Goal: Communication & Community: Answer question/provide support

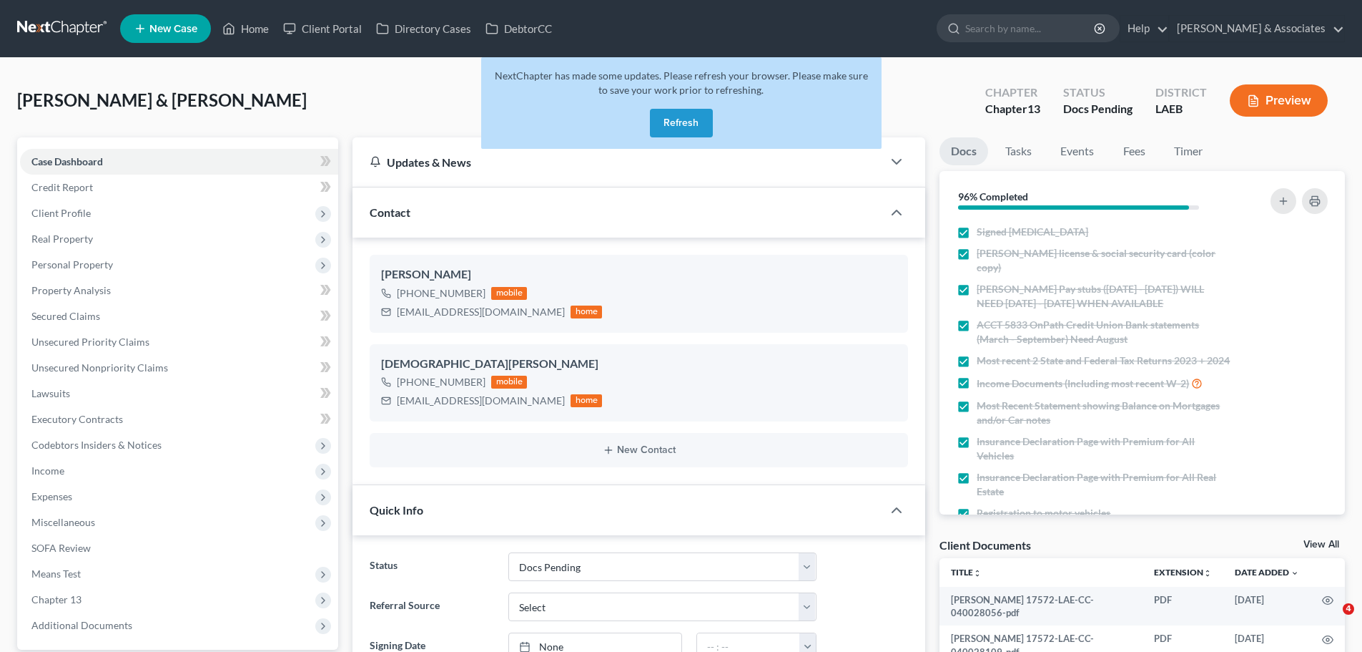
select select "6"
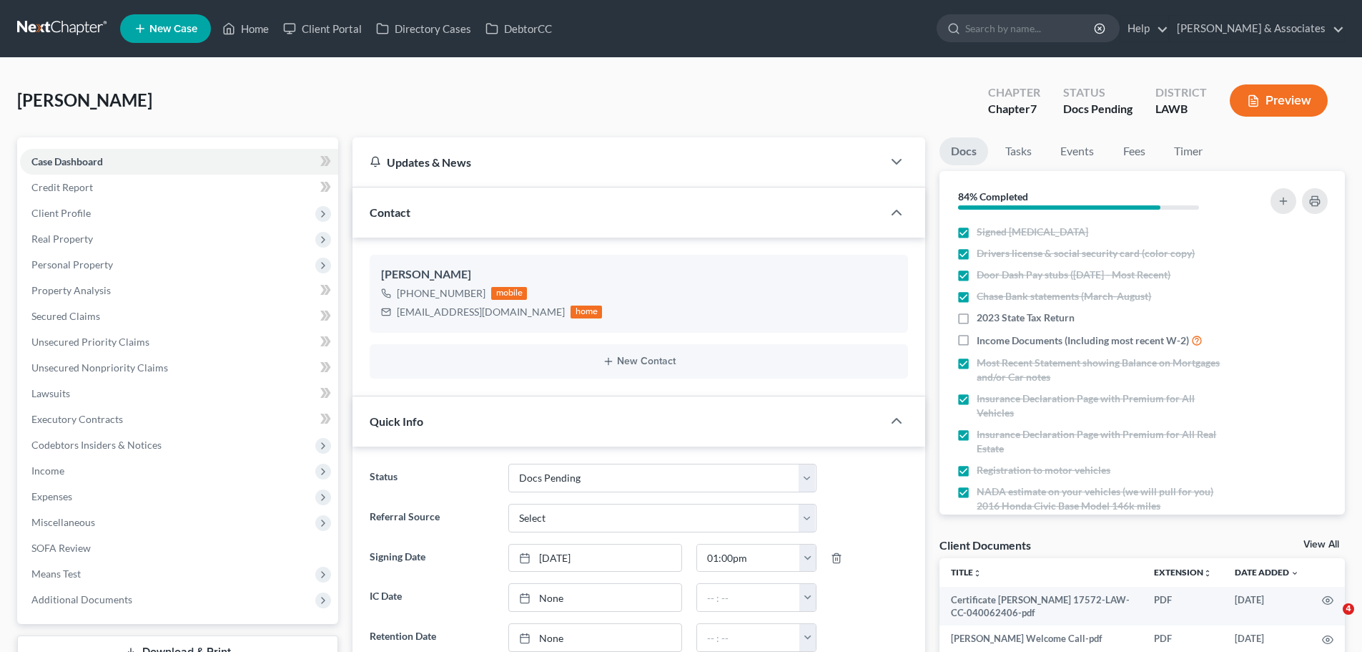
select select "6"
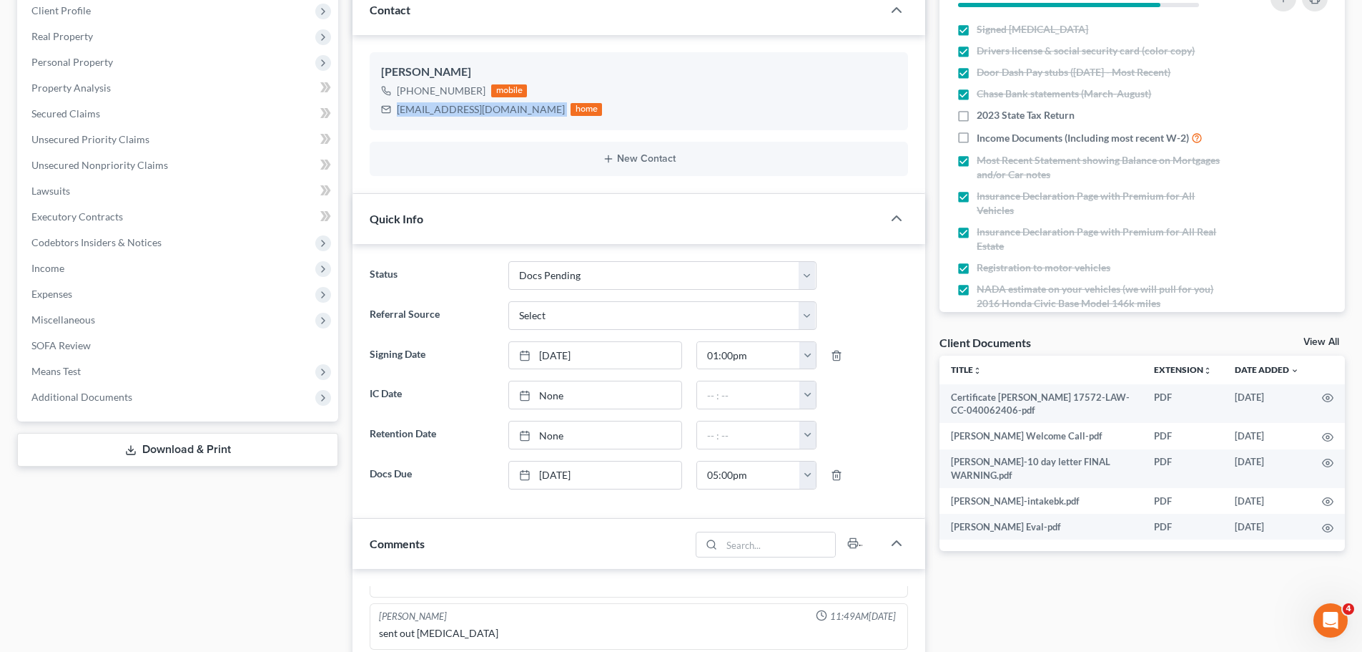
scroll to position [572, 0]
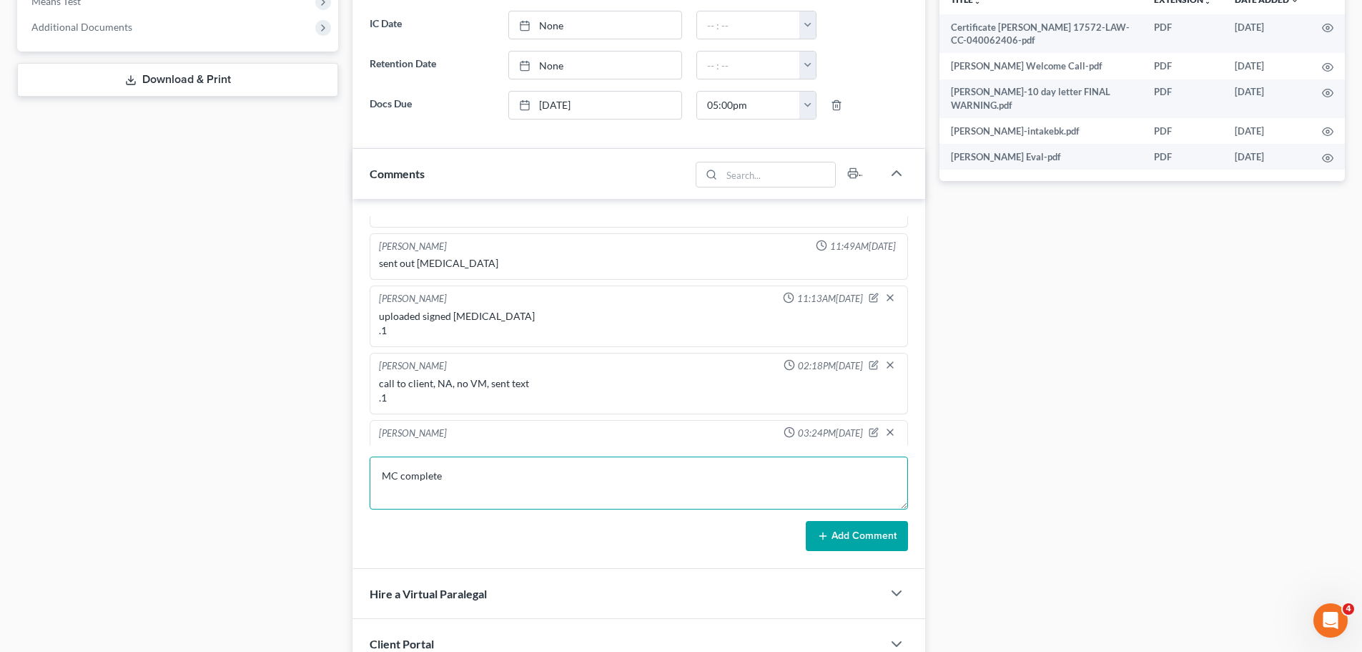
click at [574, 474] on textarea "MC complete" at bounding box center [639, 482] width 539 height 53
paste textarea "-single, never married, HH1 -no bk -home, Sept 2024; a little behind; has until…"
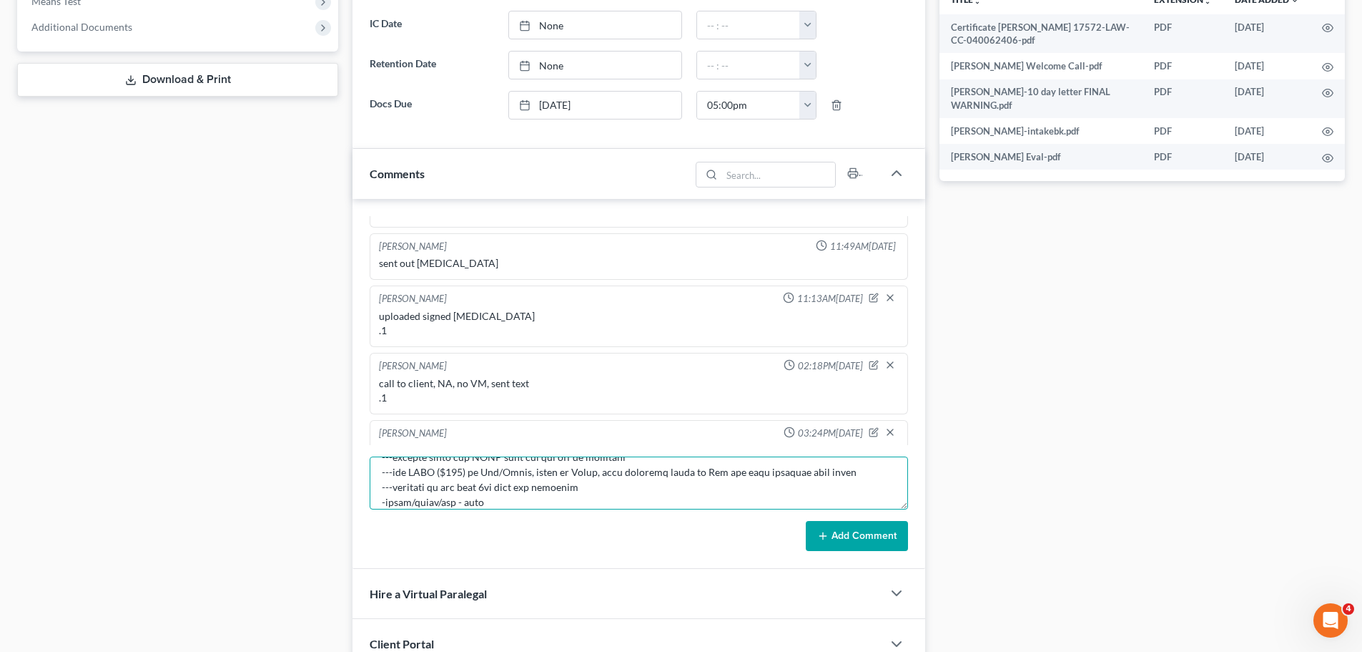
type textarea "MC complete 1hr 45min -single, never married, HH1 -no bk -home, Sept 2024; a li…"
click at [870, 539] on button "Add Comment" at bounding box center [857, 536] width 102 height 30
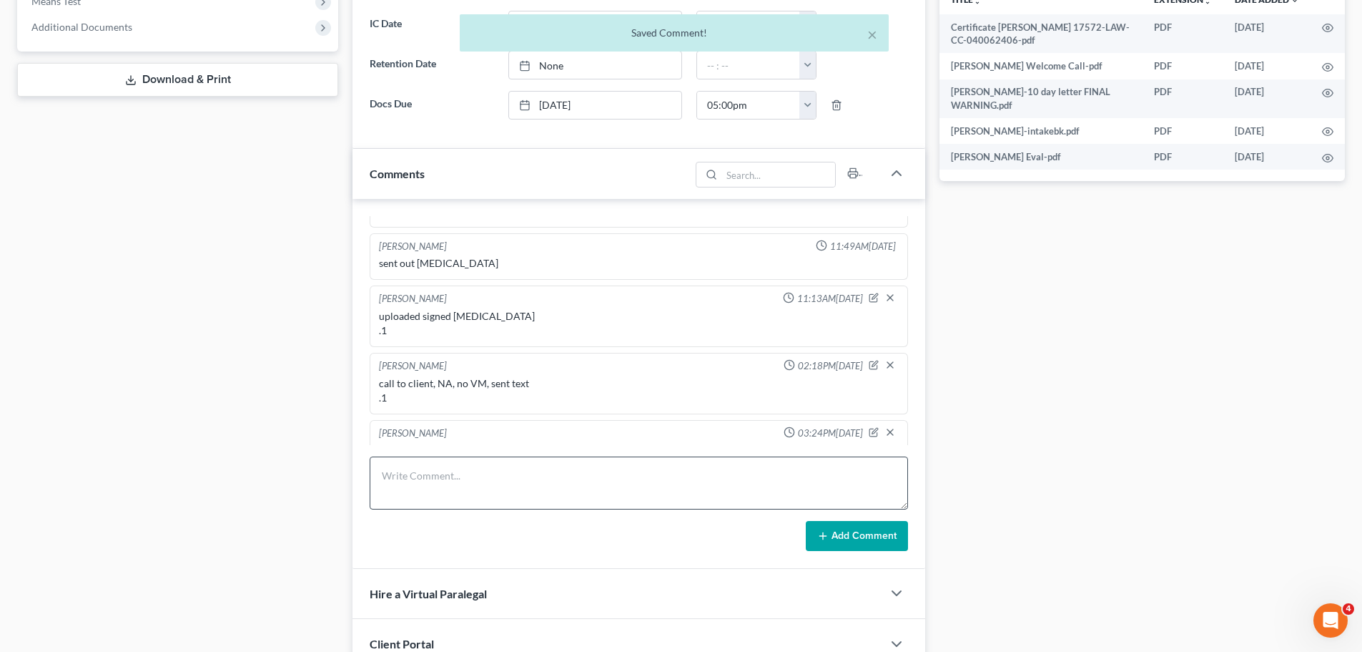
scroll to position [940, 0]
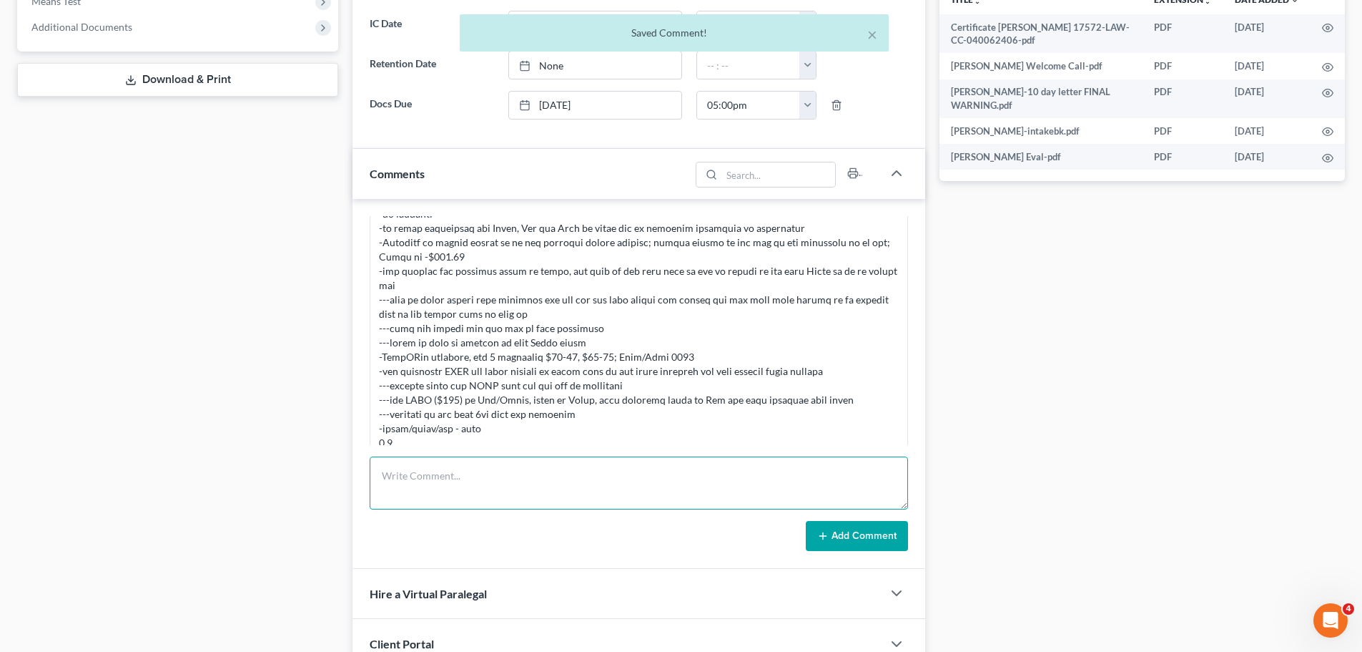
drag, startPoint x: 478, startPoint y: 481, endPoint x: 486, endPoint y: 478, distance: 8.2
click at [478, 478] on textarea at bounding box center [639, 482] width 539 height 53
type textarea "s"
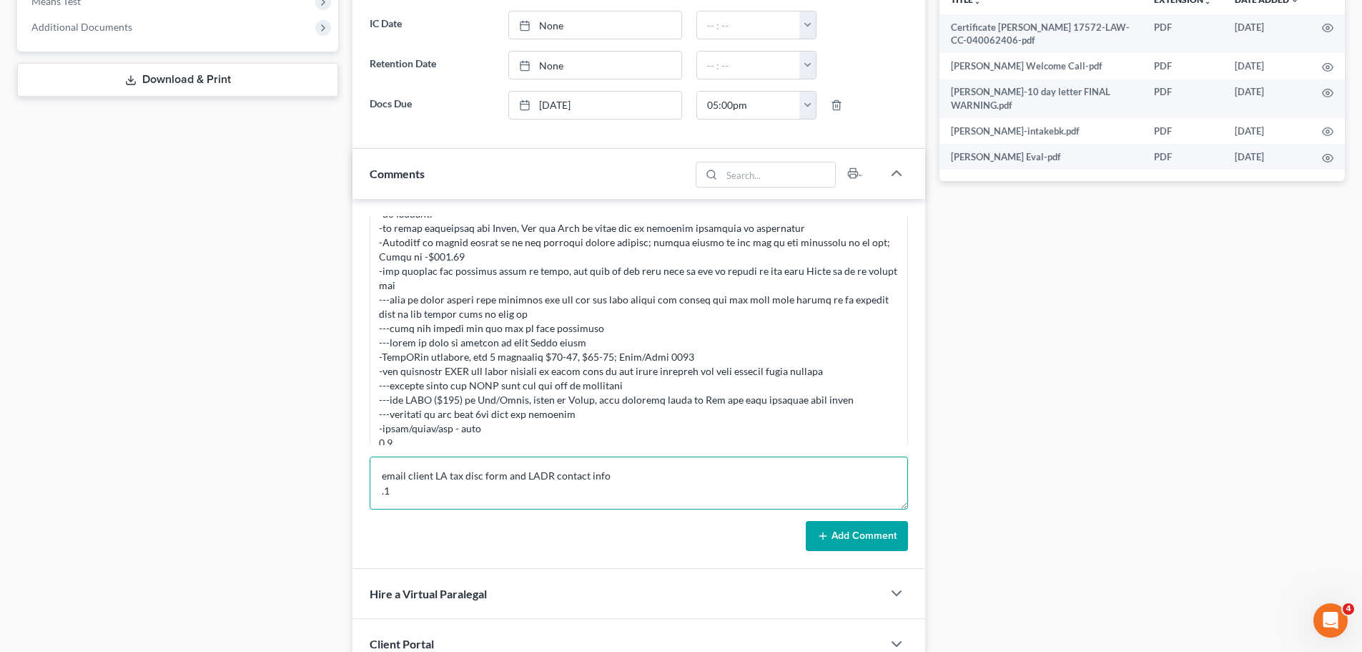
type textarea "email client LA tax disc form and LADR contact info .1"
click at [862, 534] on button "Add Comment" at bounding box center [857, 536] width 102 height 30
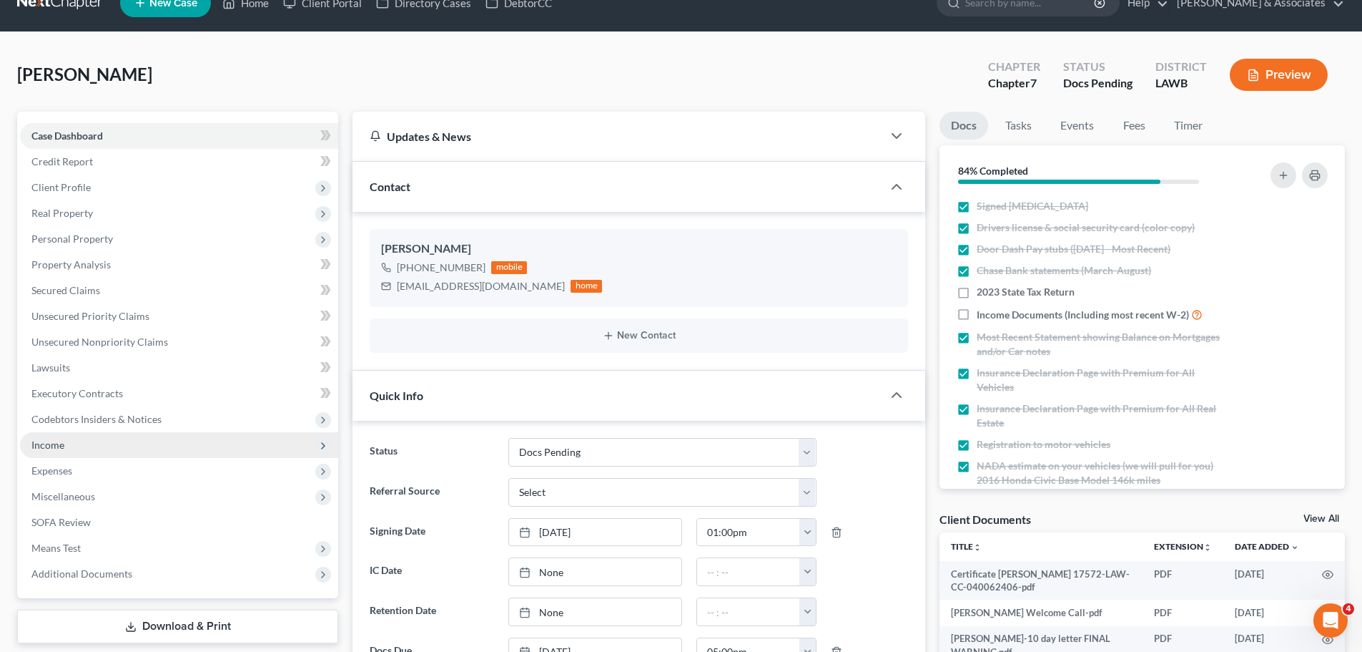
scroll to position [0, 0]
